Goal: Information Seeking & Learning: Understand process/instructions

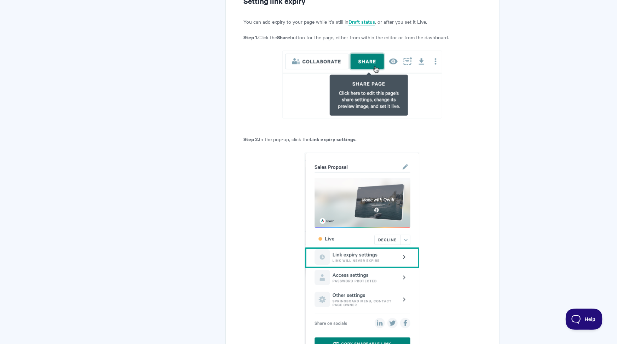
scroll to position [335, 0]
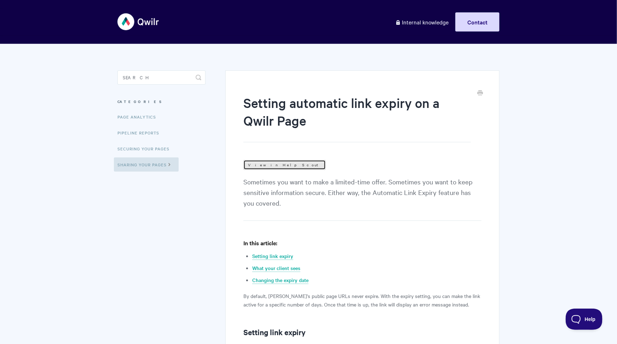
click at [267, 160] on link "View in Help Scout" at bounding box center [284, 165] width 82 height 10
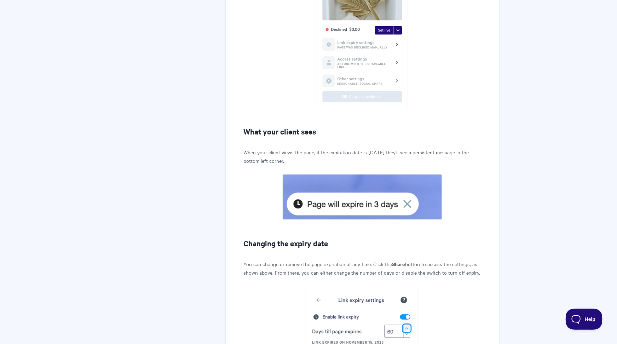
scroll to position [1043, 0]
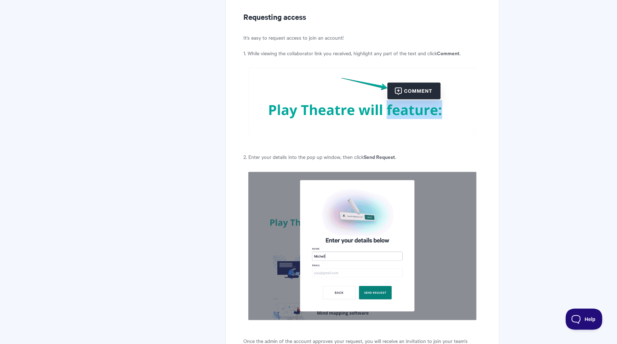
scroll to position [24, 0]
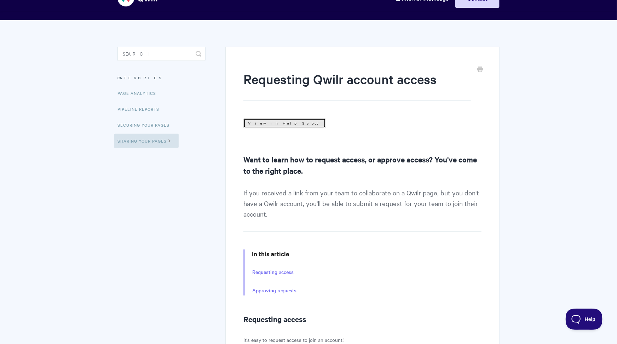
click at [268, 119] on link "View in Help Scout" at bounding box center [284, 123] width 82 height 10
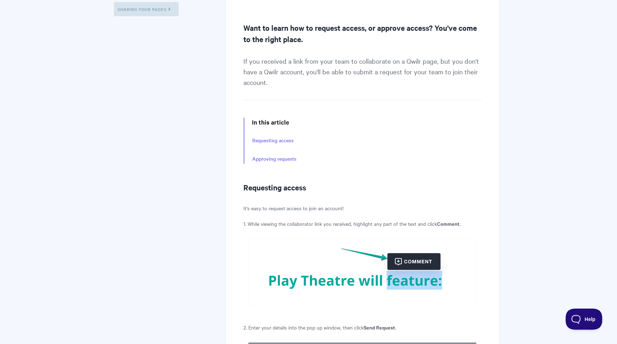
scroll to position [154, 0]
